Goal: Task Accomplishment & Management: Manage account settings

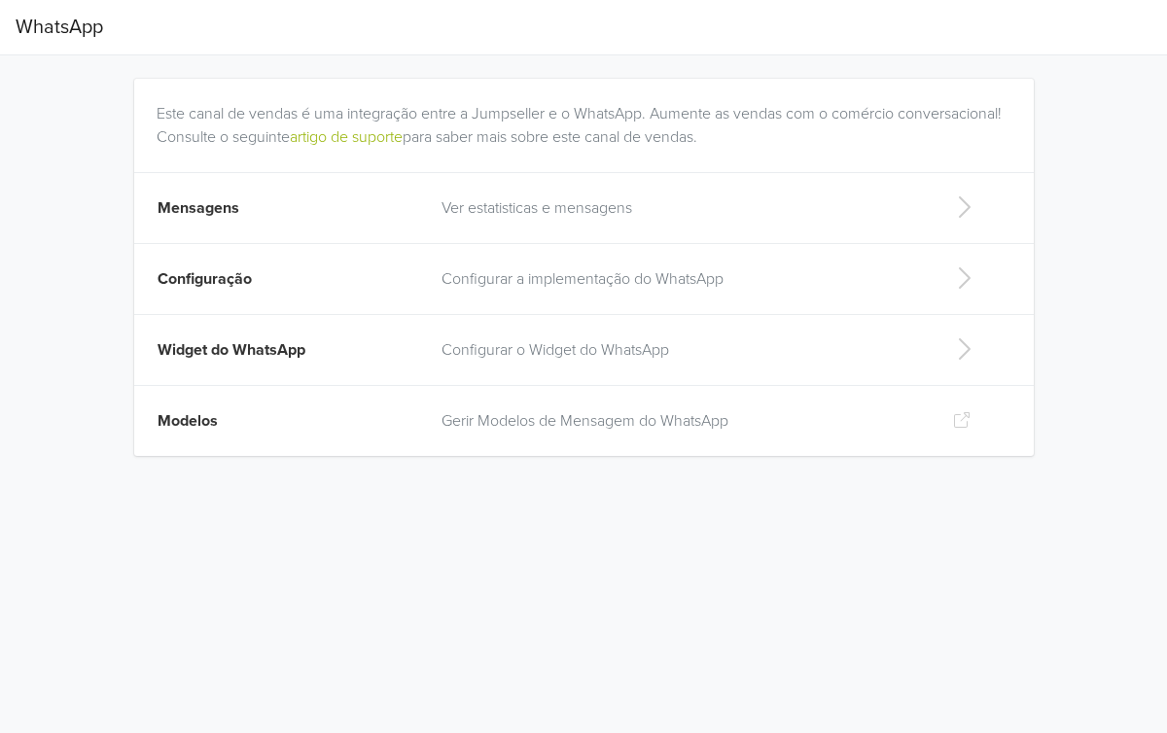
click at [199, 224] on td "Mensagens" at bounding box center [282, 208] width 297 height 71
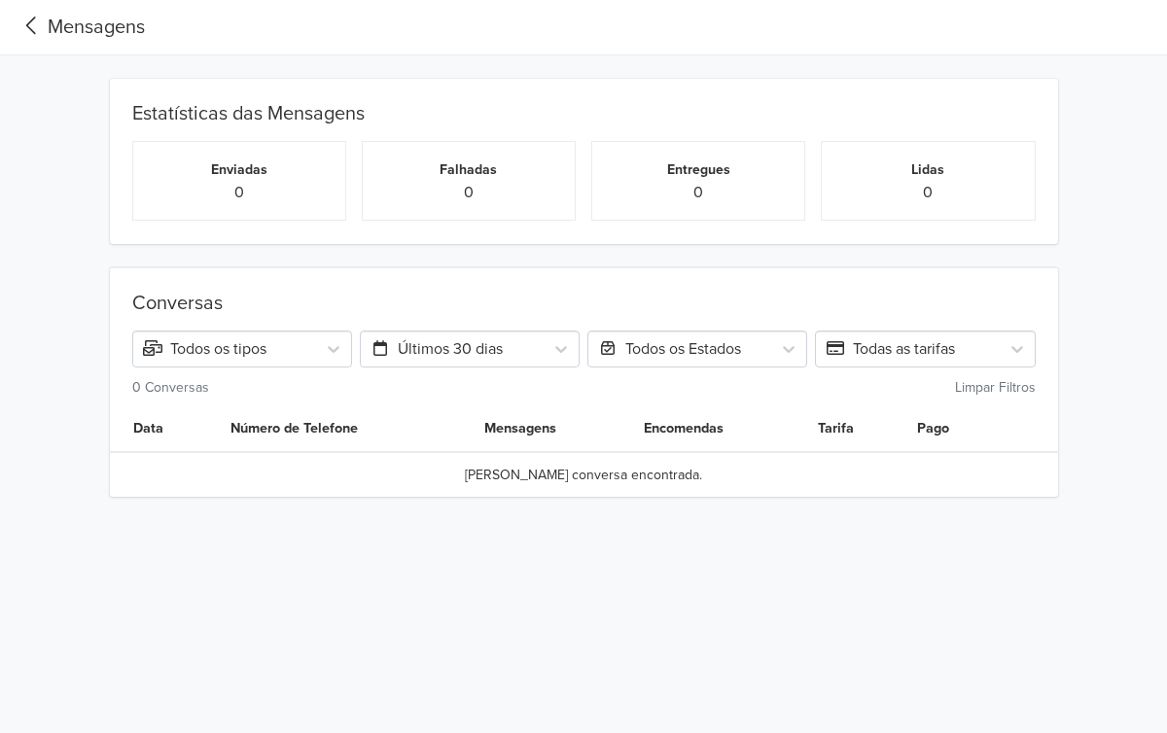
click at [222, 172] on small "Enviadas" at bounding box center [239, 169] width 56 height 17
click at [480, 467] on td "[PERSON_NAME] conversa encontrada." at bounding box center [584, 474] width 948 height 45
click at [27, 25] on icon at bounding box center [31, 26] width 10 height 18
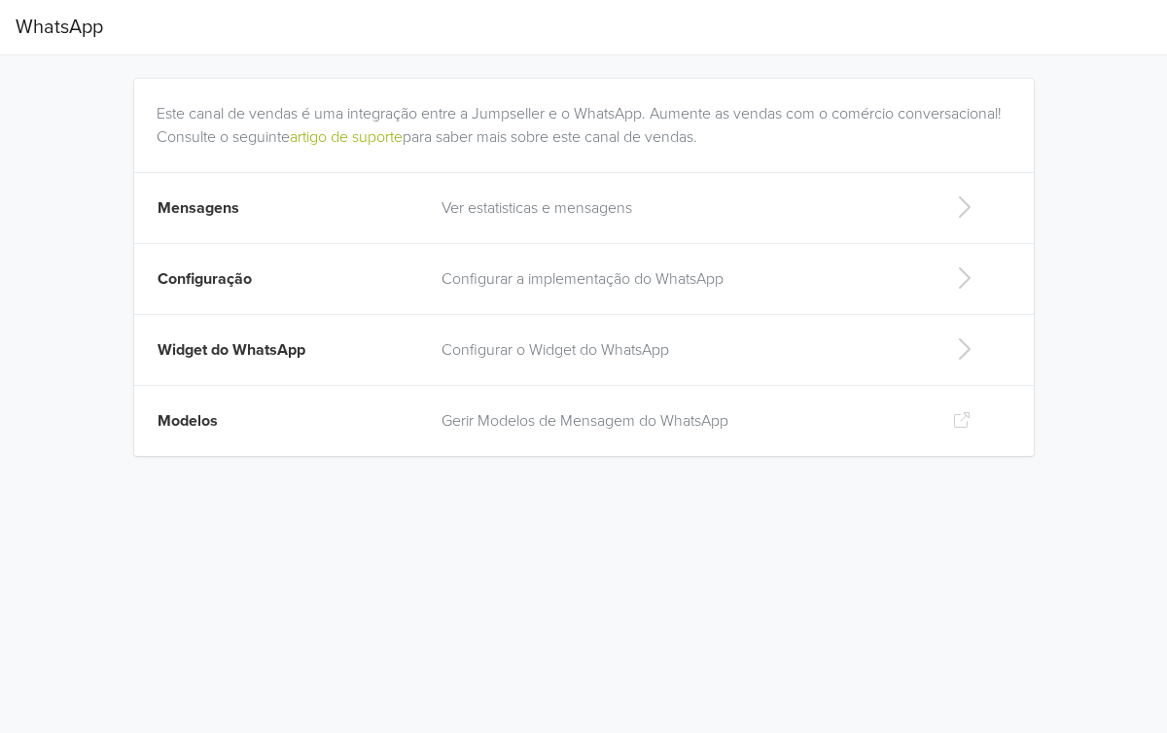
click at [231, 266] on td "Configuração" at bounding box center [282, 279] width 297 height 71
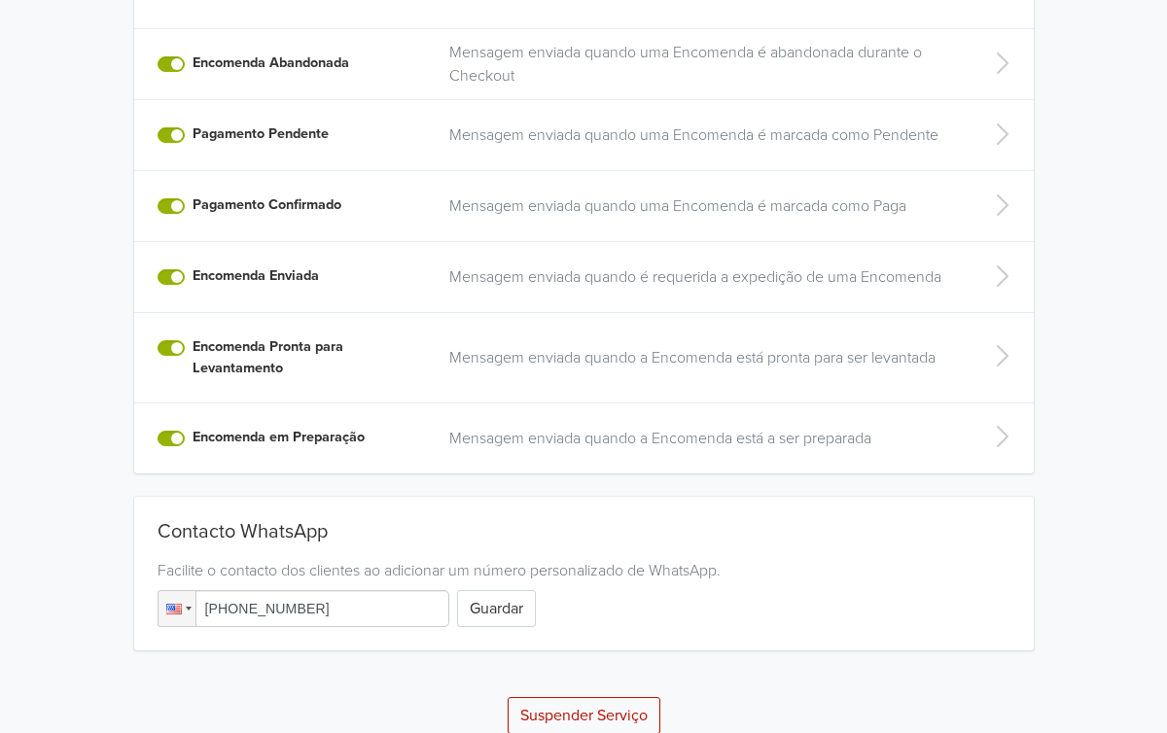
scroll to position [470, 0]
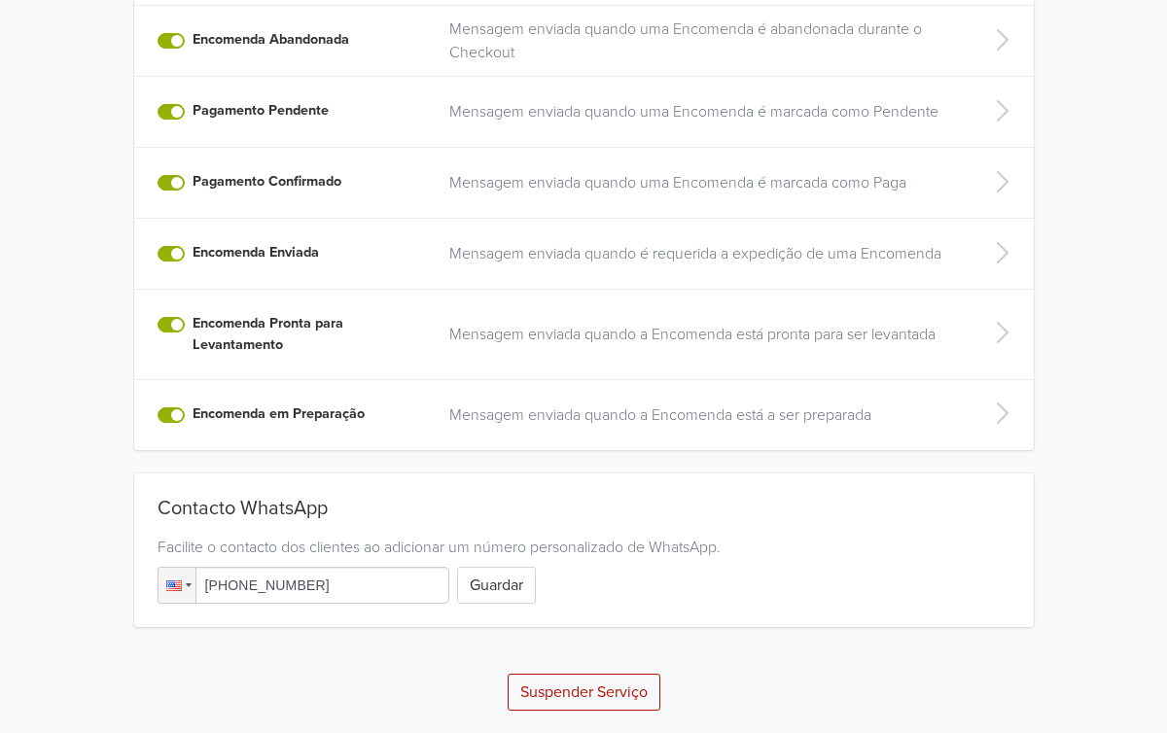
click at [359, 591] on input "[PHONE_NUMBER]" at bounding box center [304, 585] width 292 height 37
click at [174, 599] on div at bounding box center [176, 585] width 37 height 35
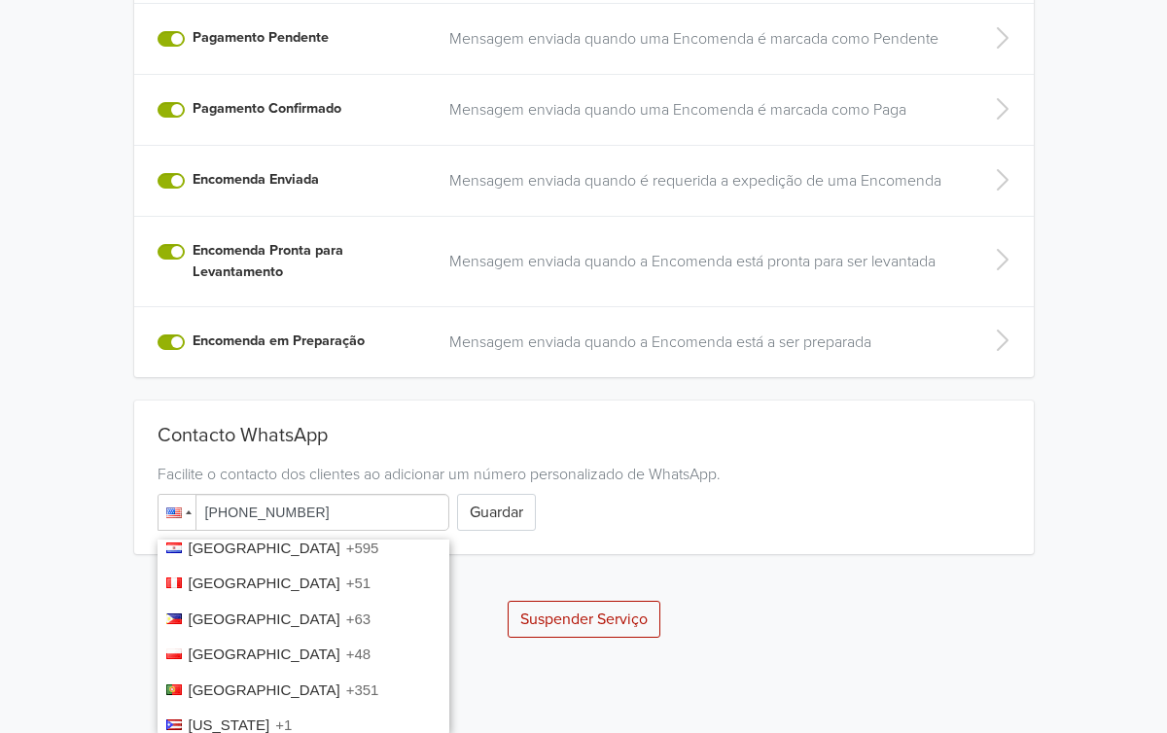
scroll to position [5271, 0]
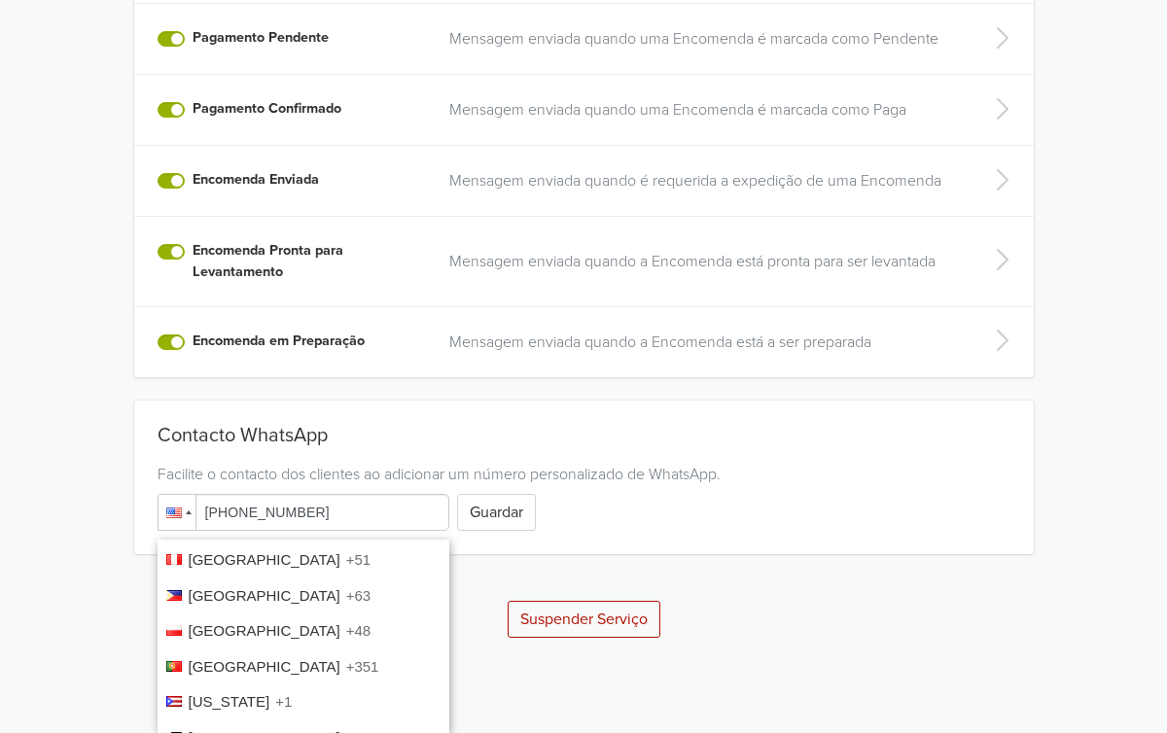
click at [243, 650] on li "Portugal +351" at bounding box center [304, 668] width 292 height 36
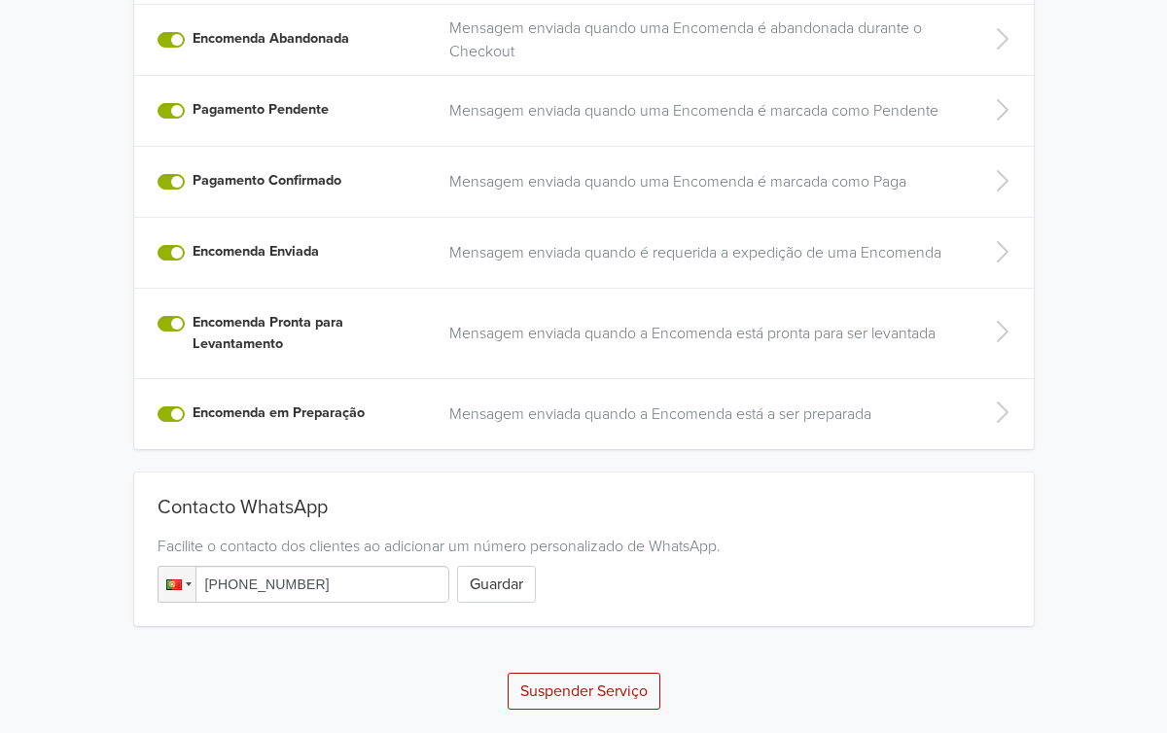
scroll to position [470, 0]
click at [337, 591] on input "[PHONE_NUMBER]" at bounding box center [304, 585] width 292 height 37
type input "+3"
type input "[PHONE_NUMBER]"
click at [482, 599] on button "Guardar" at bounding box center [496, 585] width 79 height 37
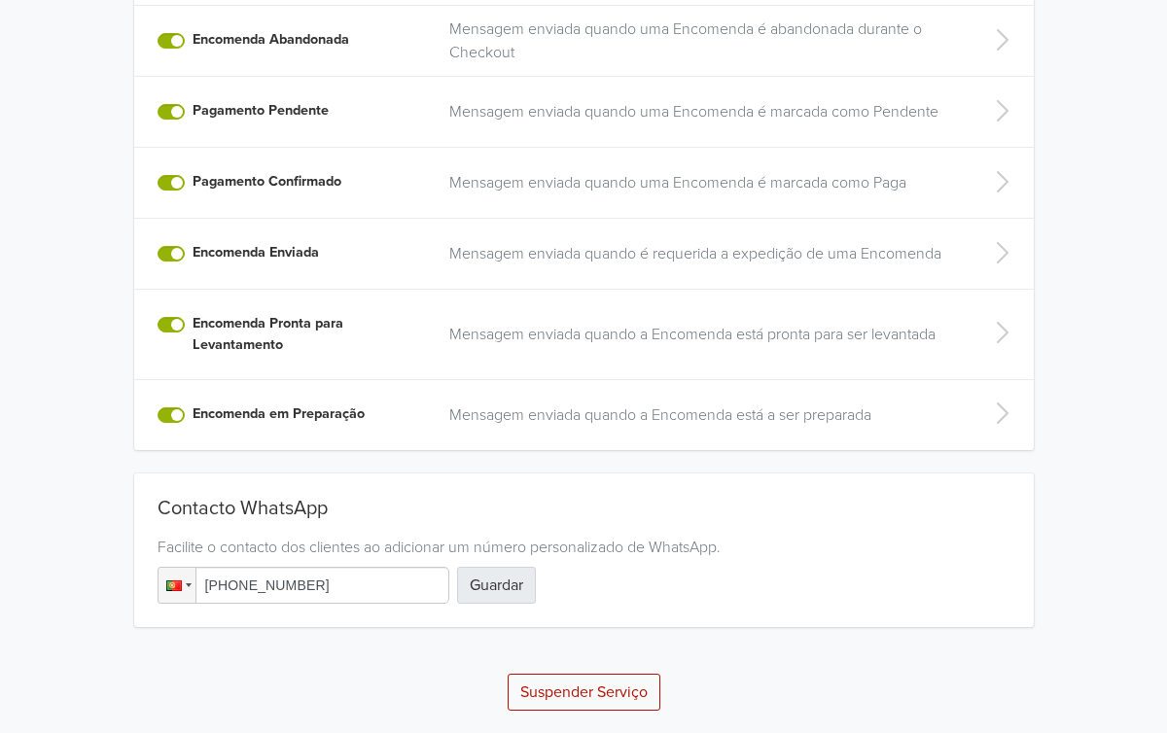
scroll to position [0, 0]
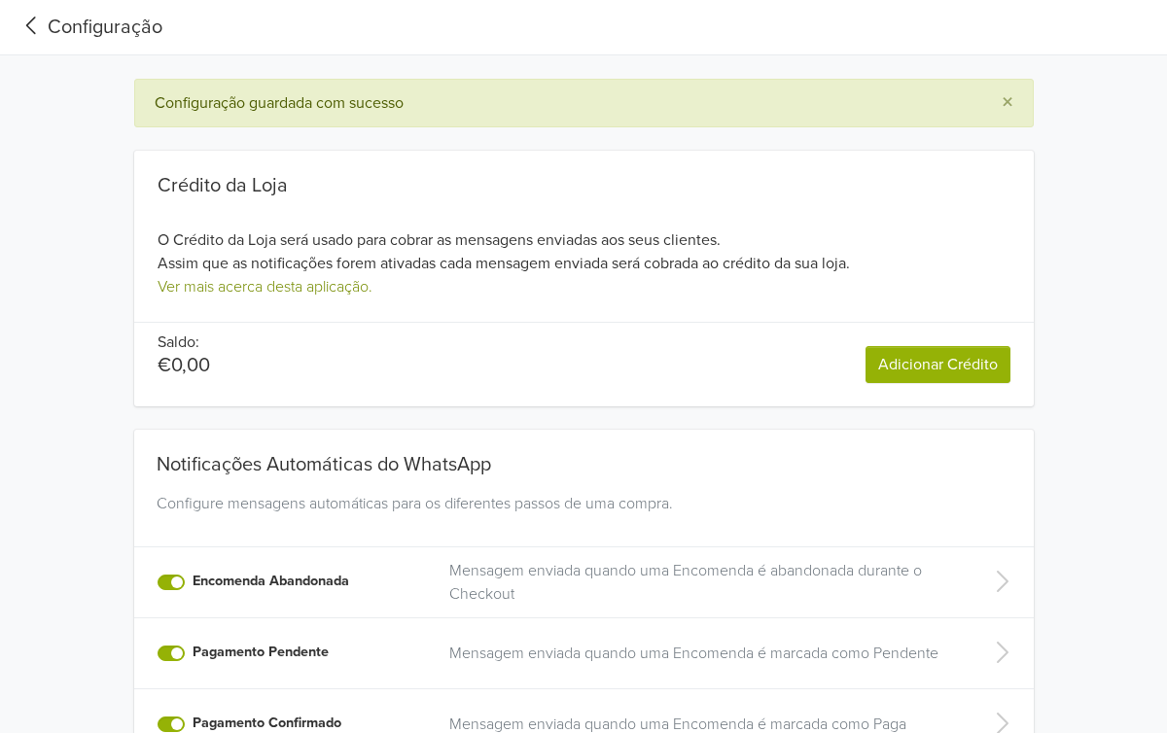
click at [271, 287] on link "Ver mais acerca desta aplicação." at bounding box center [265, 286] width 215 height 19
